Goal: Task Accomplishment & Management: Manage account settings

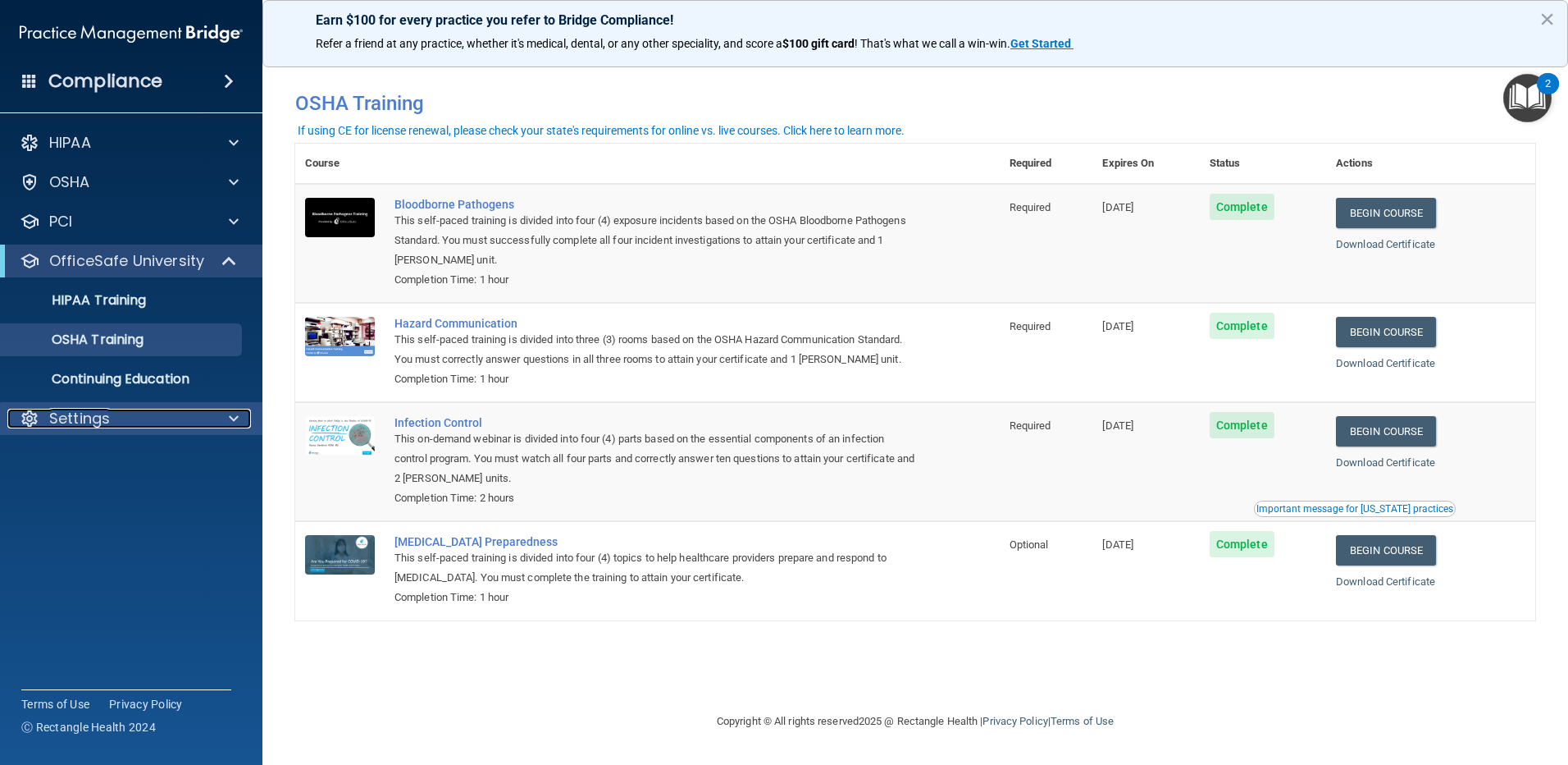
click at [101, 422] on p "Settings" at bounding box center [79, 418] width 60 height 20
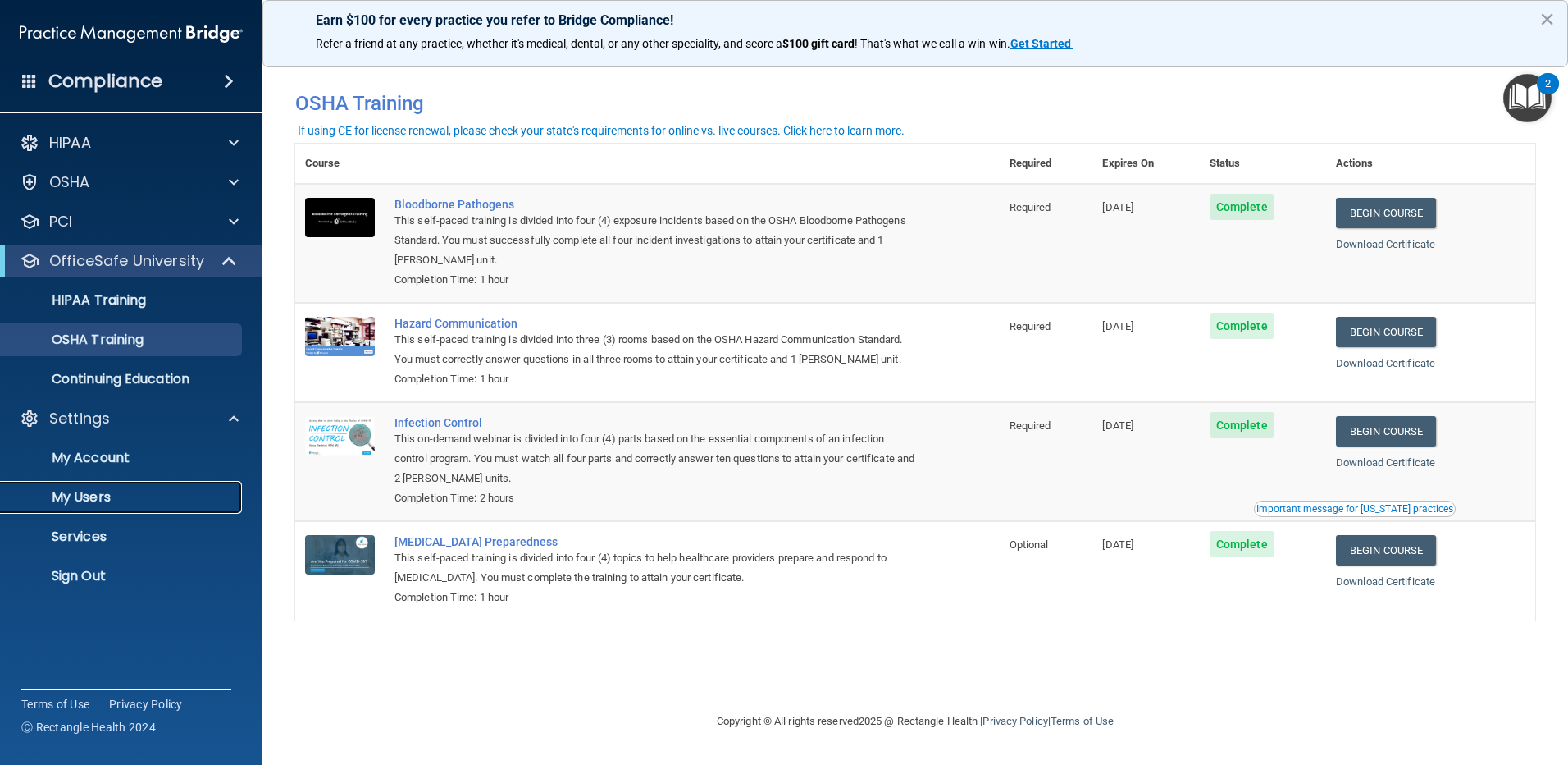
click at [101, 498] on p "My Users" at bounding box center [122, 497] width 224 height 16
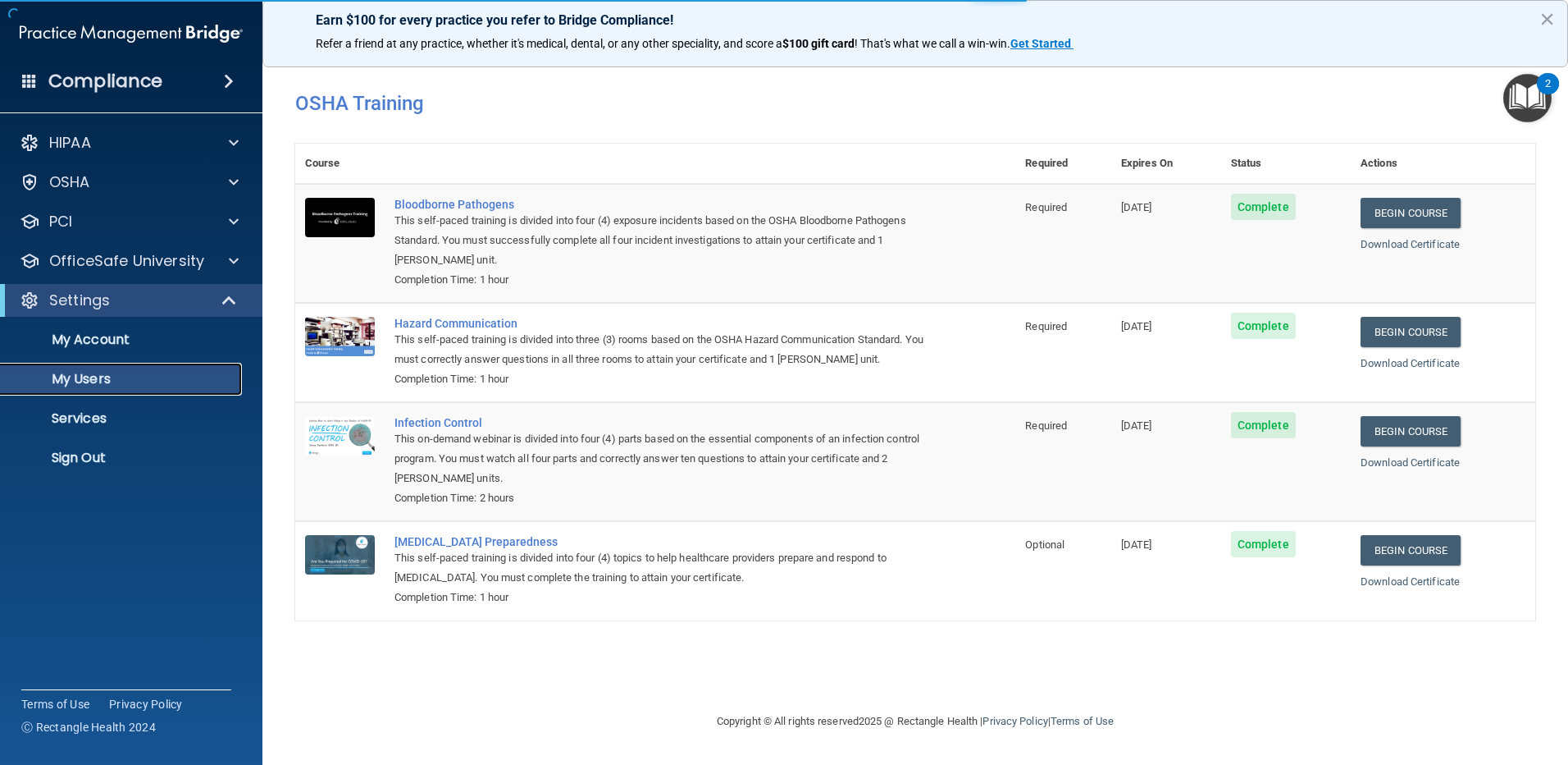
select select "20"
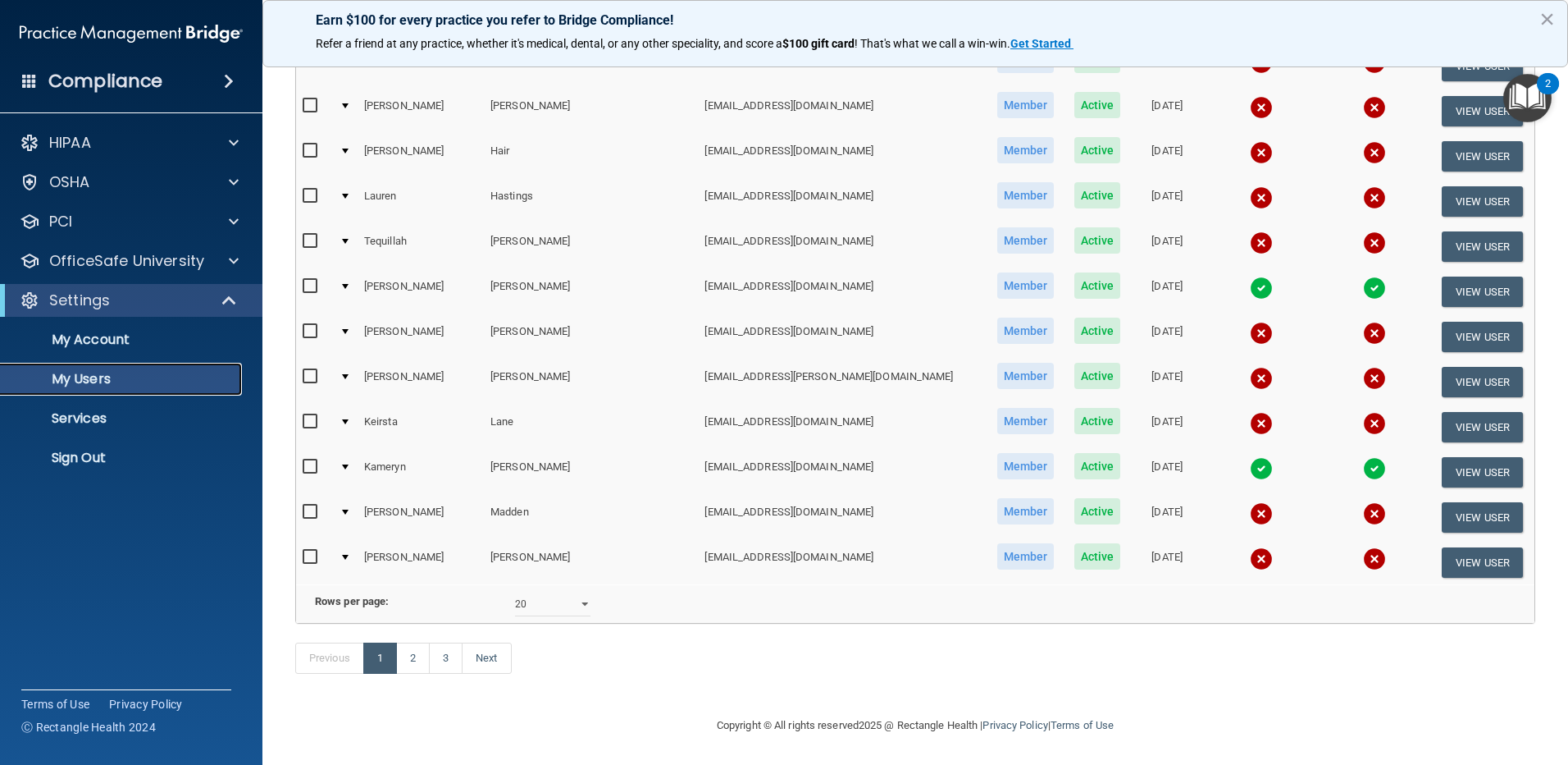
scroll to position [593, 0]
click at [413, 655] on link "2" at bounding box center [412, 658] width 33 height 32
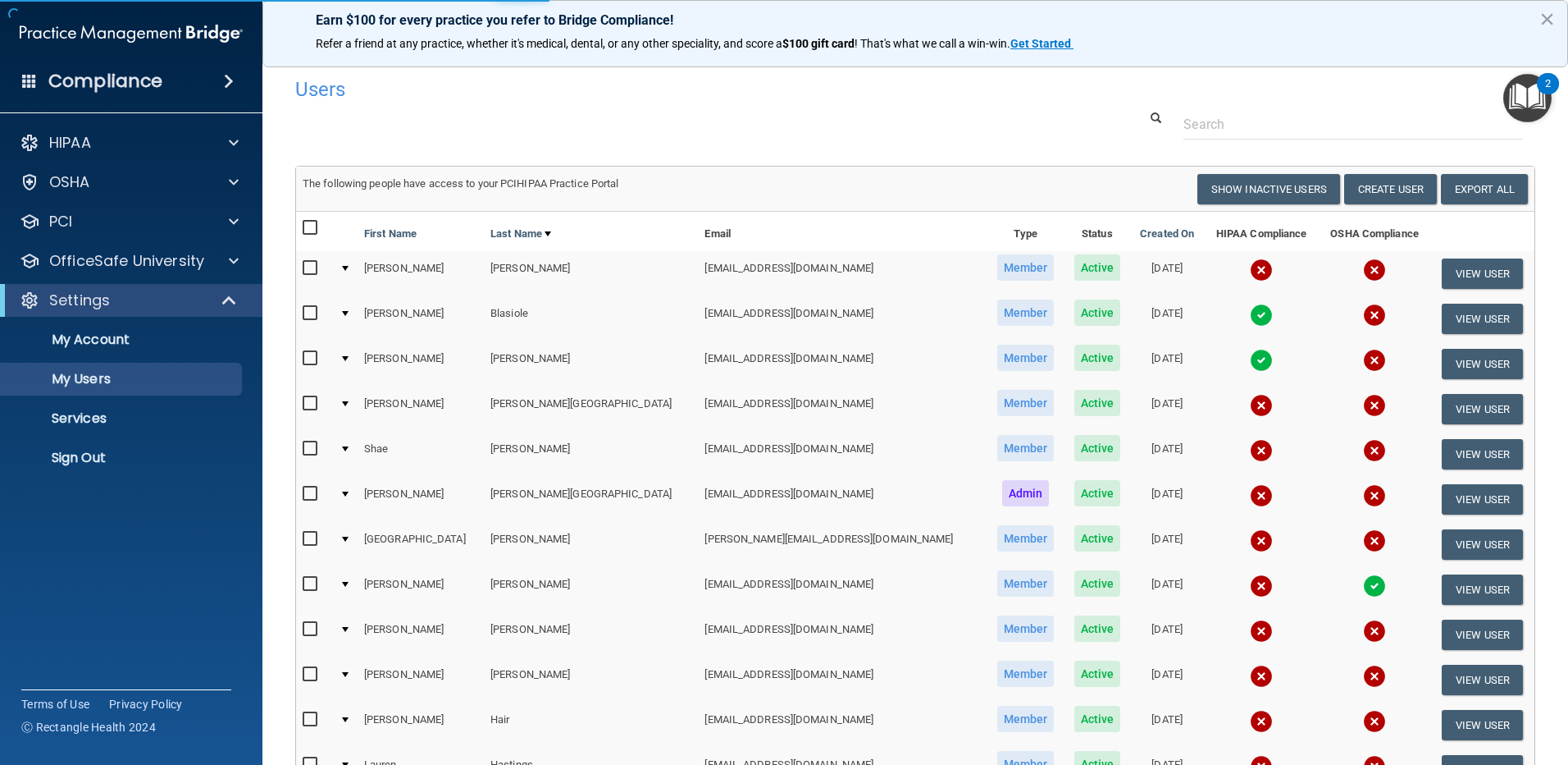
select select "20"
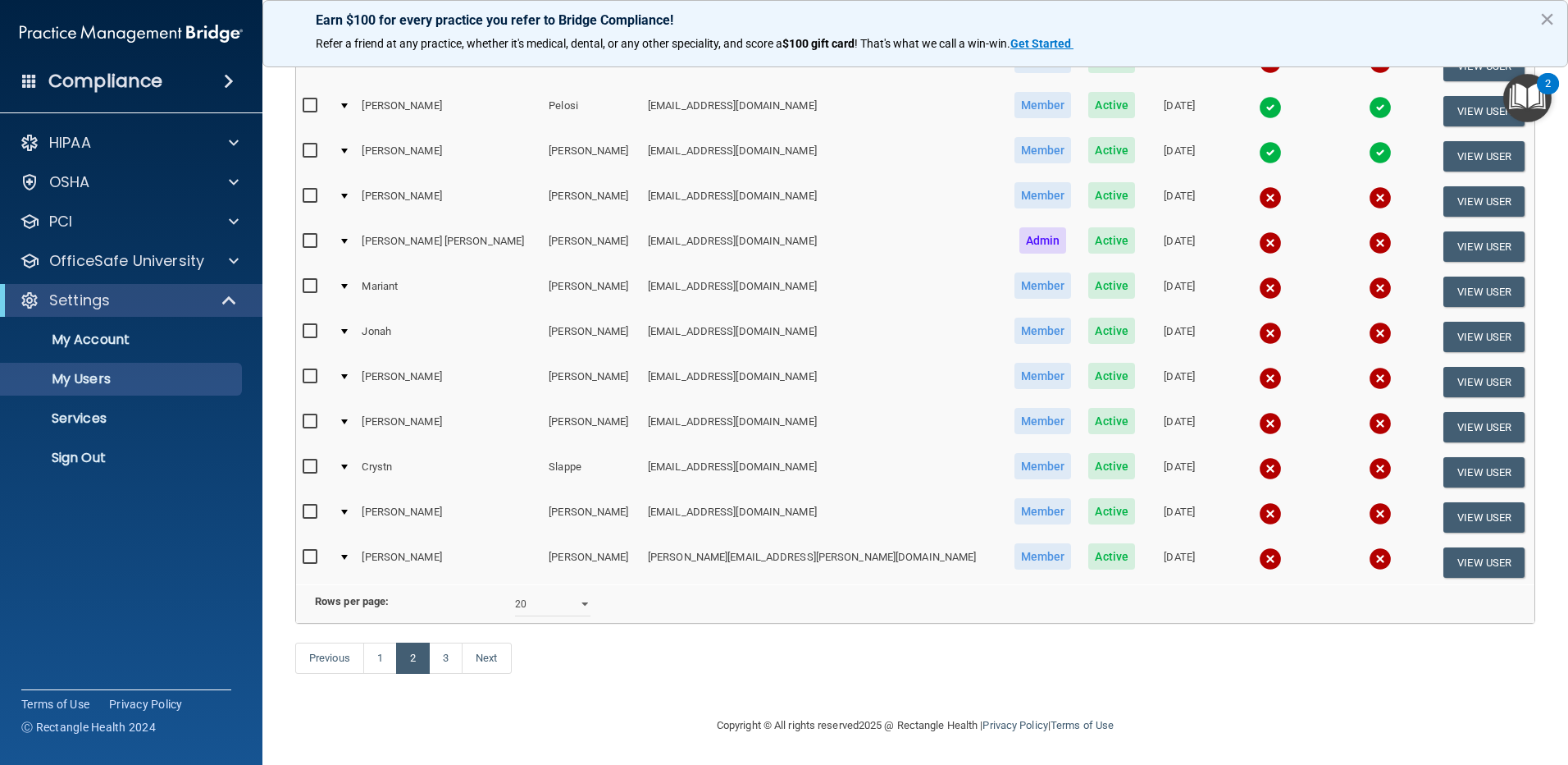
scroll to position [593, 0]
click at [442, 656] on link "3" at bounding box center [445, 658] width 33 height 32
select select "20"
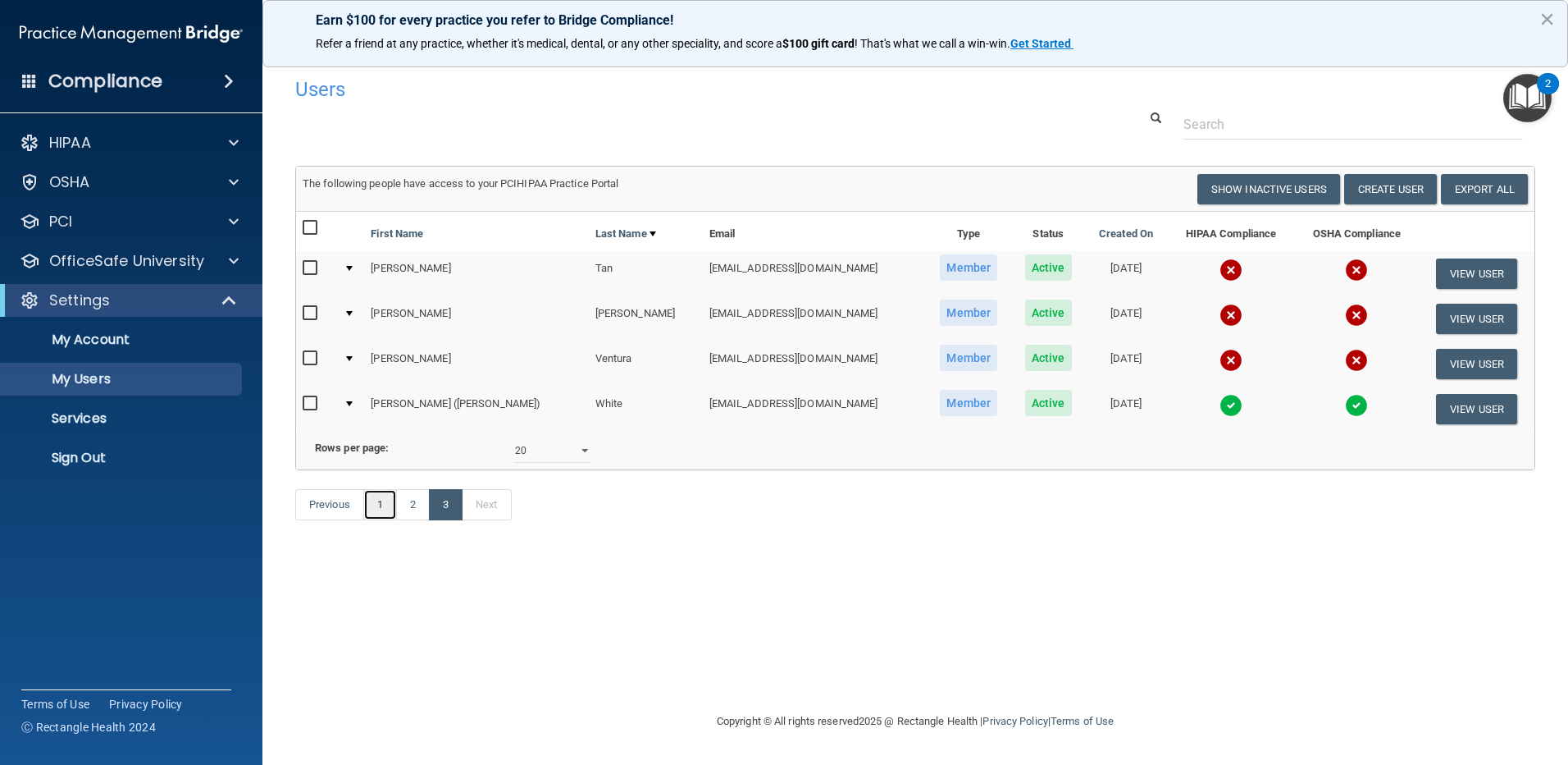
click at [380, 520] on link "1" at bounding box center [380, 504] width 33 height 32
select select "20"
